Goal: Information Seeking & Learning: Check status

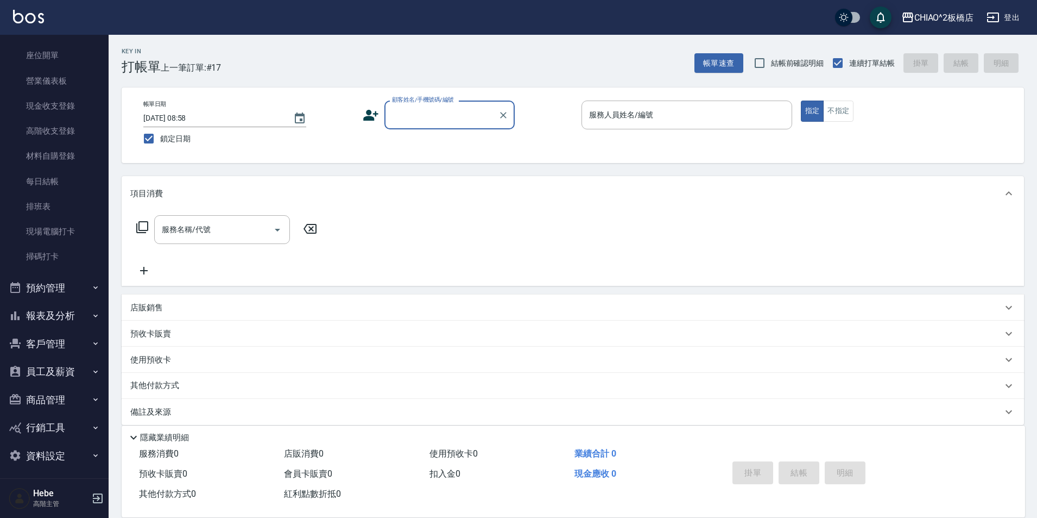
scroll to position [108, 0]
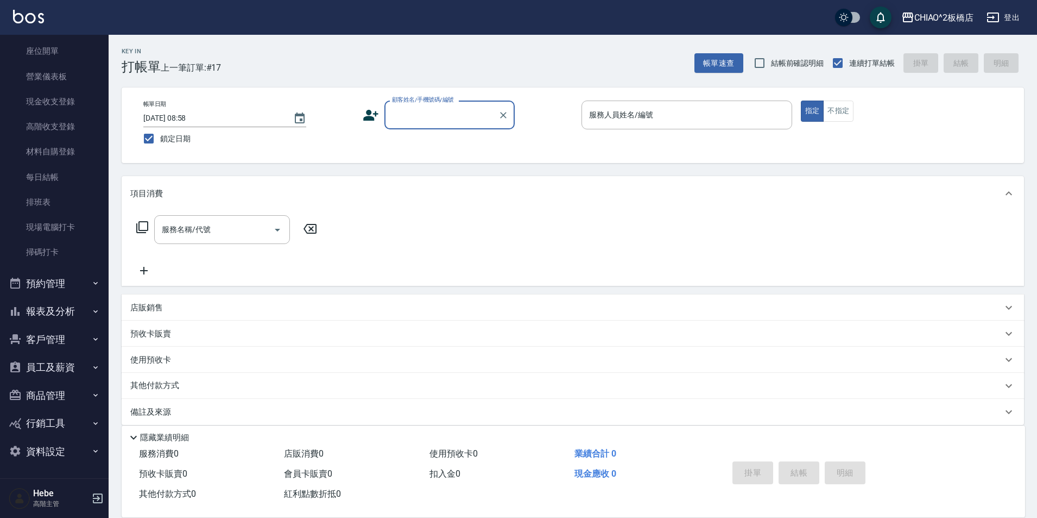
click at [91, 308] on icon "button" at bounding box center [95, 311] width 9 height 9
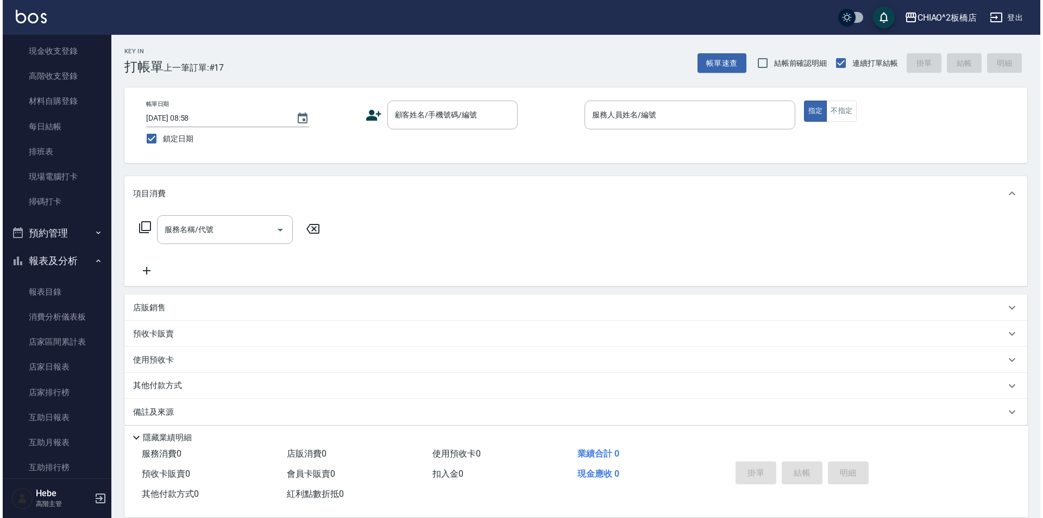
scroll to position [380, 0]
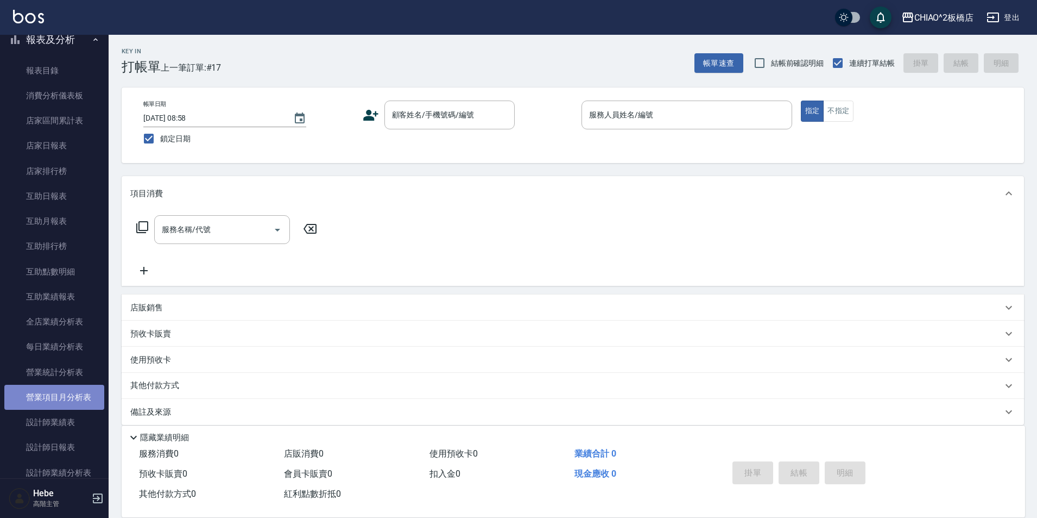
click at [86, 395] on link "營業項目月分析表" at bounding box center [54, 396] width 100 height 25
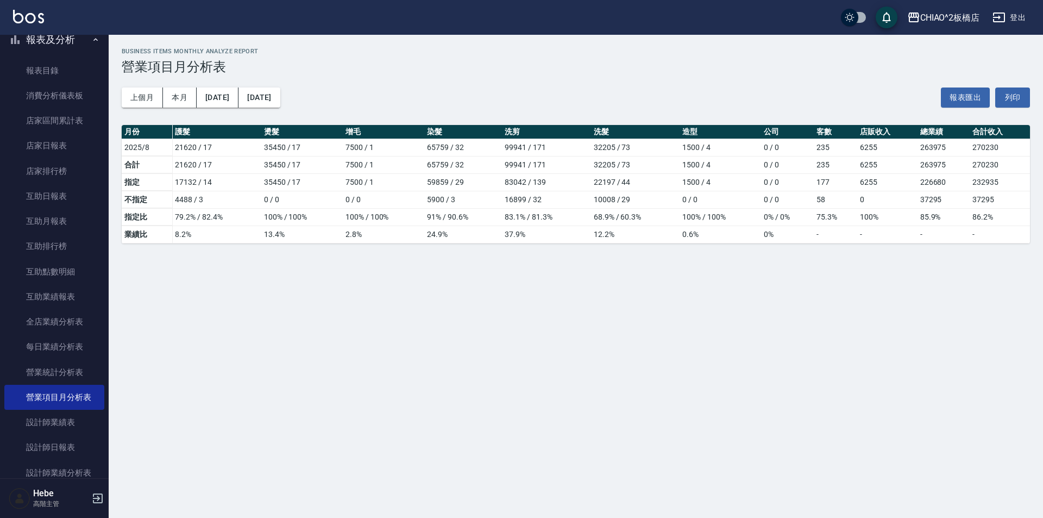
scroll to position [488, 0]
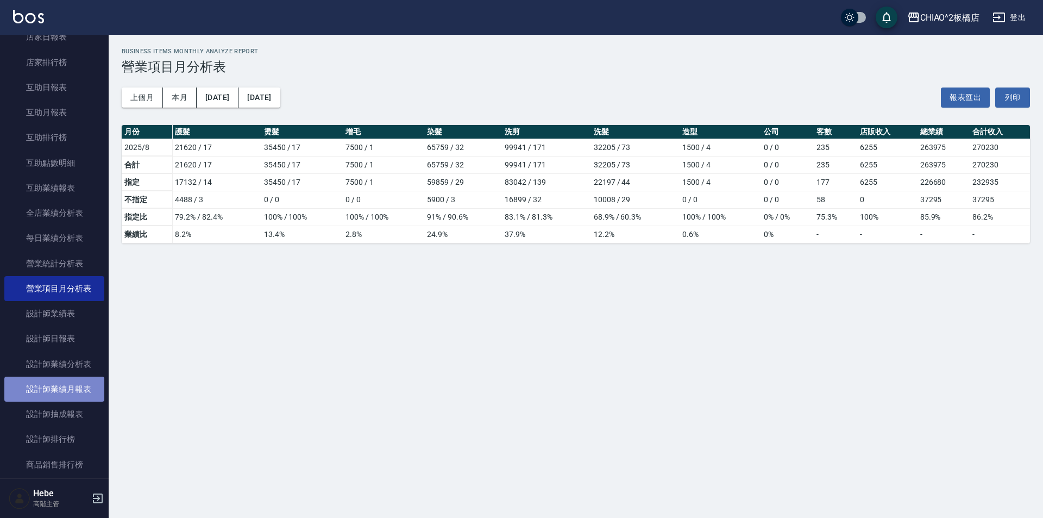
click at [75, 387] on link "設計師業績月報表" at bounding box center [54, 388] width 100 height 25
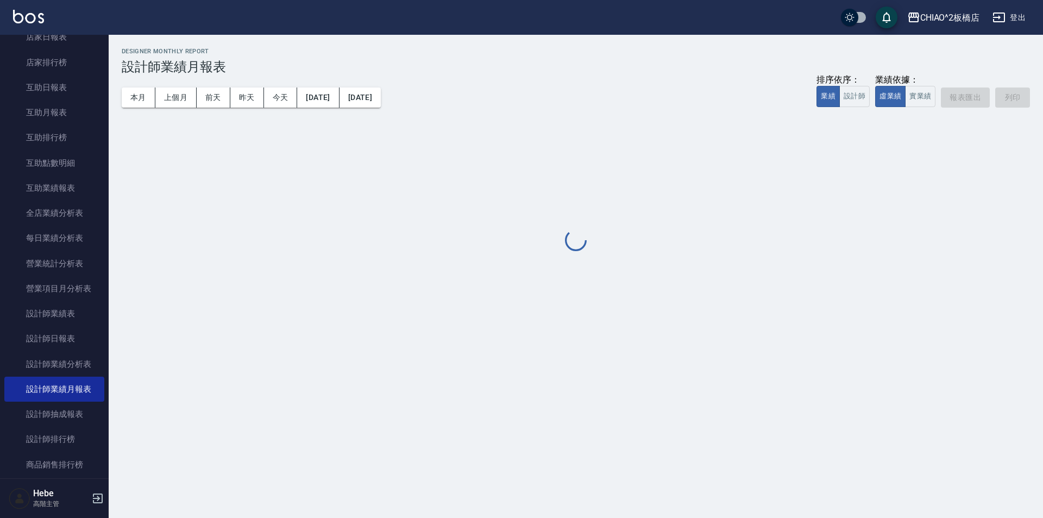
scroll to position [434, 0]
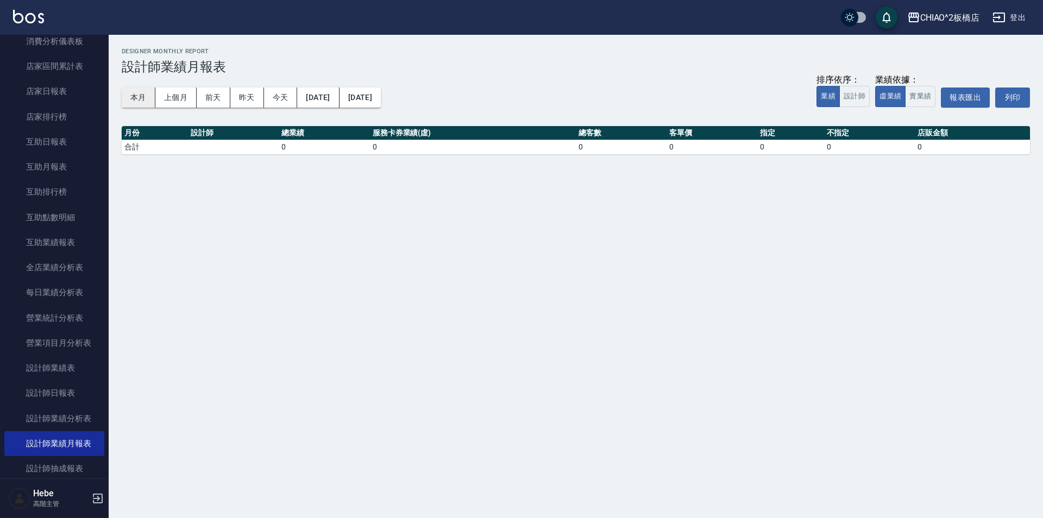
click at [143, 104] on button "本月" at bounding box center [139, 97] width 34 height 20
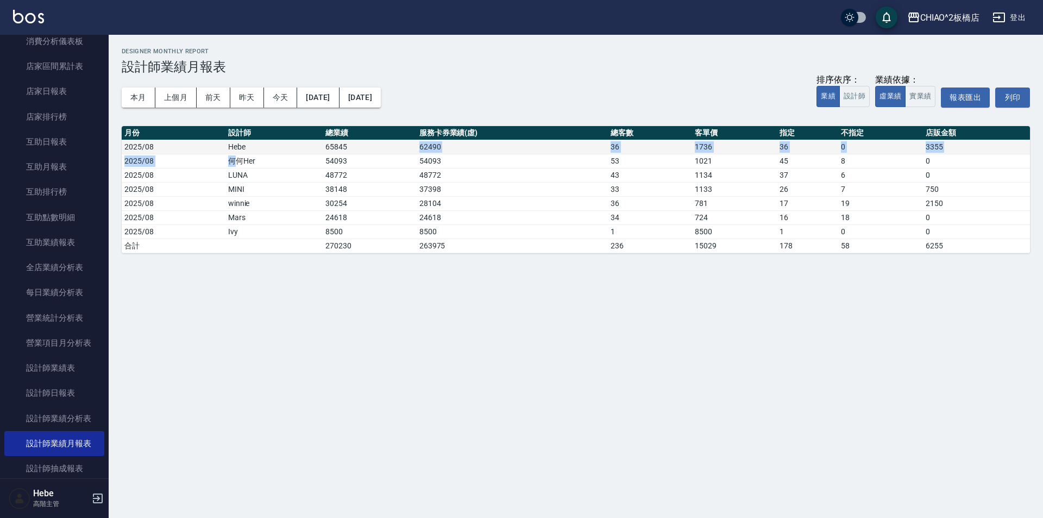
drag, startPoint x: 231, startPoint y: 162, endPoint x: 351, endPoint y: 153, distance: 120.4
click at [351, 153] on tbody "2025/08 Hebe 65845 62490 36 1736 36 0 3355 2025/08 何何Her 54093 54093 53 1021 45…" at bounding box center [576, 196] width 908 height 113
click at [363, 165] on td "54093" at bounding box center [370, 161] width 94 height 14
drag, startPoint x: 312, startPoint y: 201, endPoint x: 361, endPoint y: 200, distance: 49.4
click at [361, 200] on tr "2025/08 winnie 30254 28104 36 781 17 19 2150" at bounding box center [576, 203] width 908 height 14
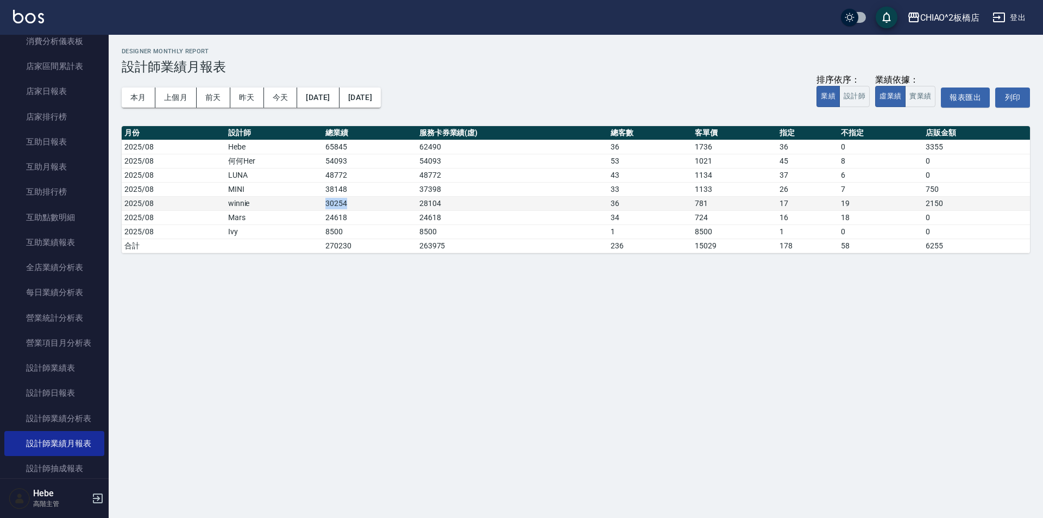
click at [367, 200] on td "30254" at bounding box center [370, 203] width 94 height 14
drag, startPoint x: 320, startPoint y: 147, endPoint x: 368, endPoint y: 146, distance: 48.3
click at [368, 146] on tr "2025/08 Hebe 65845 62490 36 1736 36 0 3355" at bounding box center [576, 147] width 908 height 14
click at [350, 161] on td "54093" at bounding box center [370, 161] width 94 height 14
drag, startPoint x: 708, startPoint y: 160, endPoint x: 675, endPoint y: 162, distance: 33.2
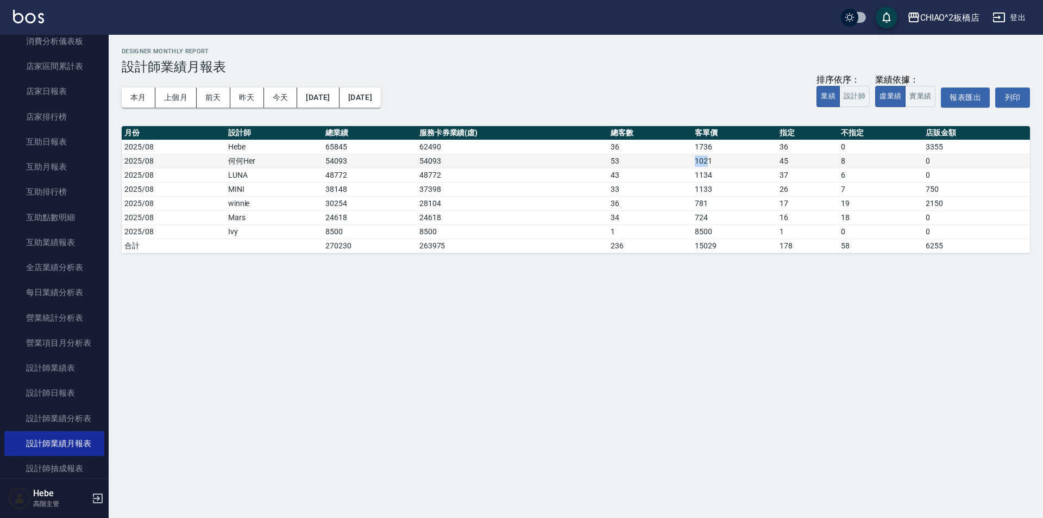
click at [675, 162] on tr "2025/08 何何Her 54093 54093 53 1021 45 8 0" at bounding box center [576, 161] width 908 height 14
drag, startPoint x: 675, startPoint y: 160, endPoint x: 683, endPoint y: 152, distance: 11.5
click at [676, 159] on td "53" at bounding box center [650, 161] width 84 height 14
drag, startPoint x: 686, startPoint y: 147, endPoint x: 713, endPoint y: 144, distance: 26.7
click at [713, 144] on tr "2025/08 Hebe 65845 62490 36 1736 36 0 3355" at bounding box center [576, 147] width 908 height 14
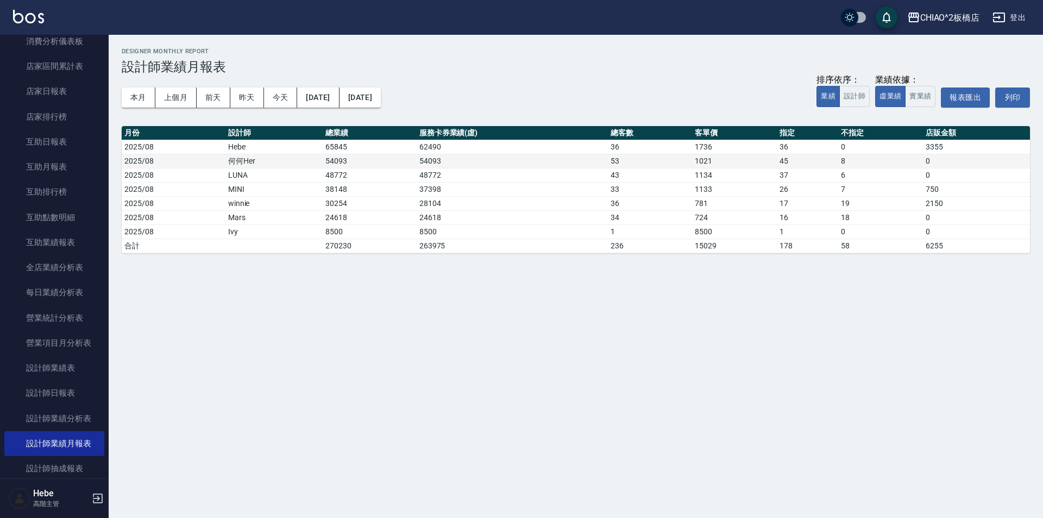
click at [719, 156] on td "1021" at bounding box center [734, 161] width 84 height 14
click at [185, 93] on button "上個月" at bounding box center [175, 97] width 41 height 20
click at [147, 100] on button "本月" at bounding box center [139, 97] width 34 height 20
drag, startPoint x: 308, startPoint y: 161, endPoint x: 434, endPoint y: 161, distance: 126.5
click at [434, 161] on tr "2025/08 何何Her 54093 54093 53 1021 45 8 0" at bounding box center [576, 161] width 908 height 14
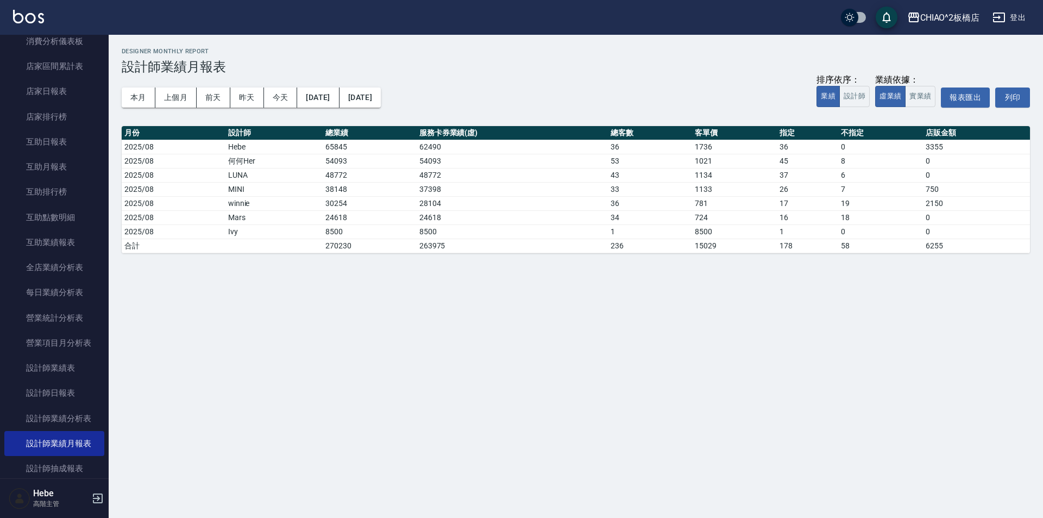
click at [399, 266] on div "CHIAO^2板橋店 [DATE] - [DATE] 設計師業績月報表 列印時間： [DATE][PHONE_NUMBER]:31 Designer Mont…" at bounding box center [576, 150] width 934 height 231
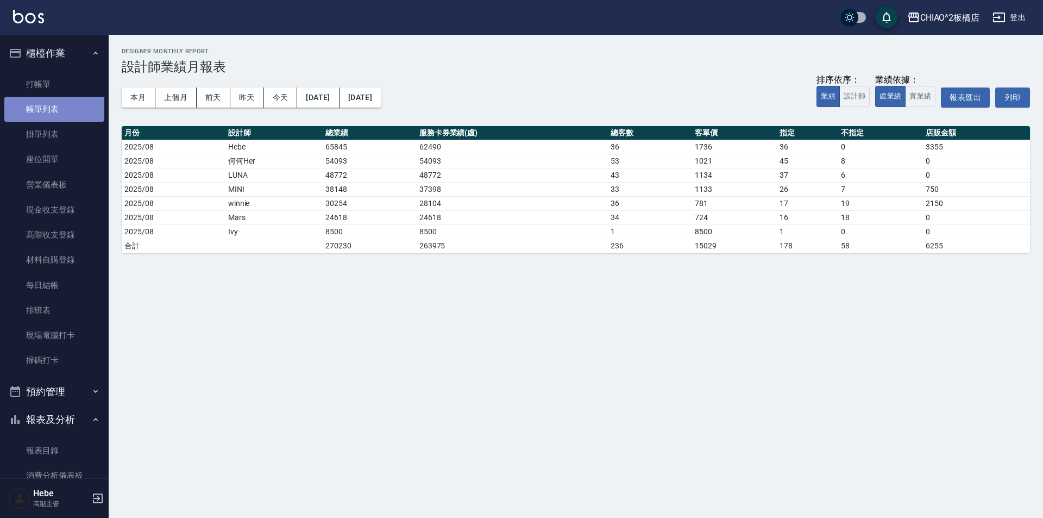
click at [58, 108] on link "帳單列表" at bounding box center [54, 109] width 100 height 25
